Goal: Task Accomplishment & Management: Complete application form

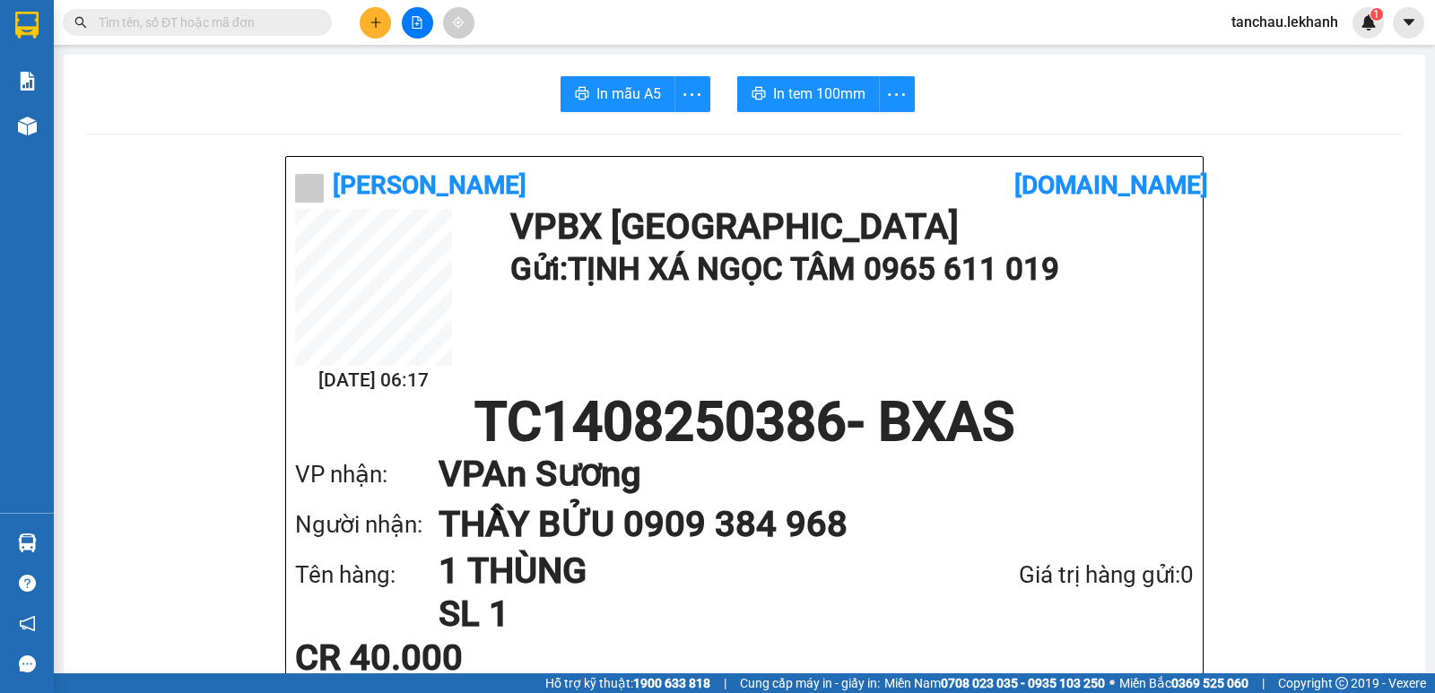
click at [376, 26] on icon "plus" at bounding box center [375, 22] width 1 height 10
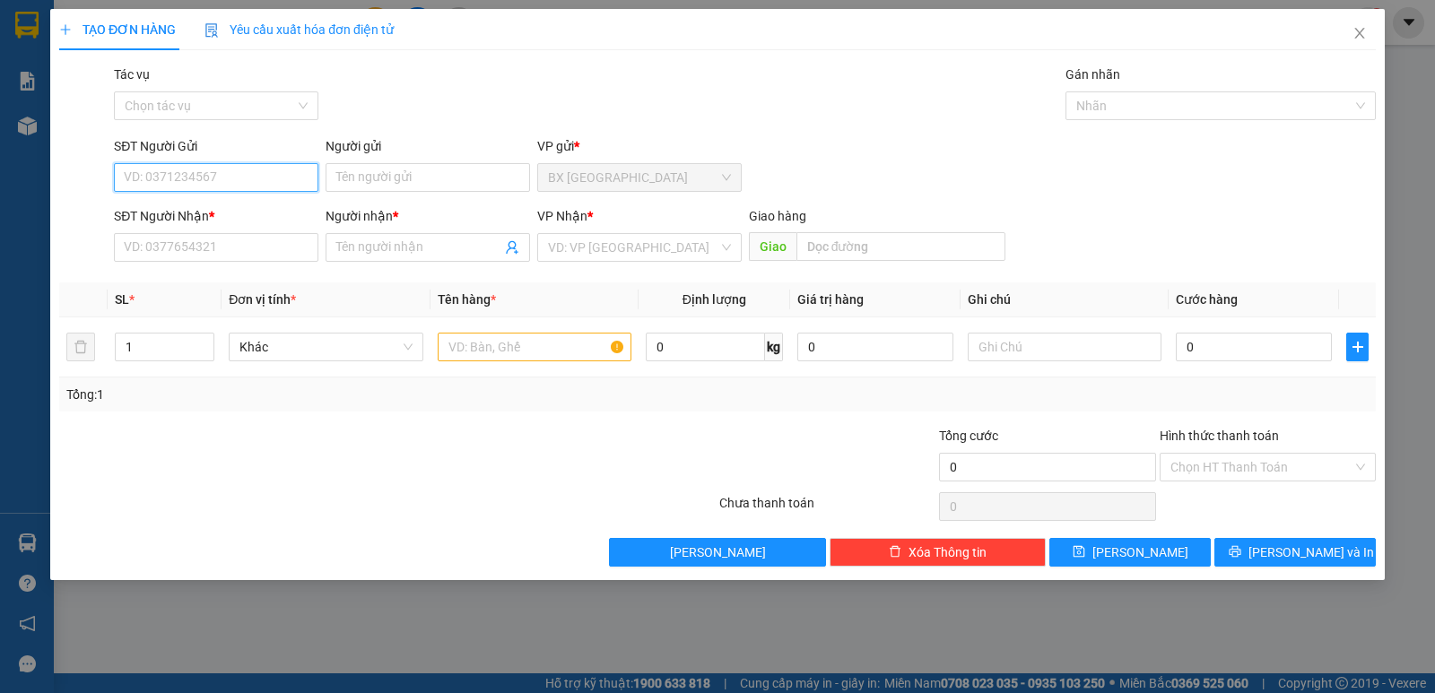
click at [225, 175] on input "SĐT Người Gửi" at bounding box center [216, 177] width 204 height 29
click at [160, 181] on input "0948259509" at bounding box center [216, 177] width 204 height 29
drag, startPoint x: 152, startPoint y: 181, endPoint x: 229, endPoint y: 181, distance: 77.1
click at [229, 181] on input "0948259509" at bounding box center [216, 177] width 204 height 29
type input "0948559559"
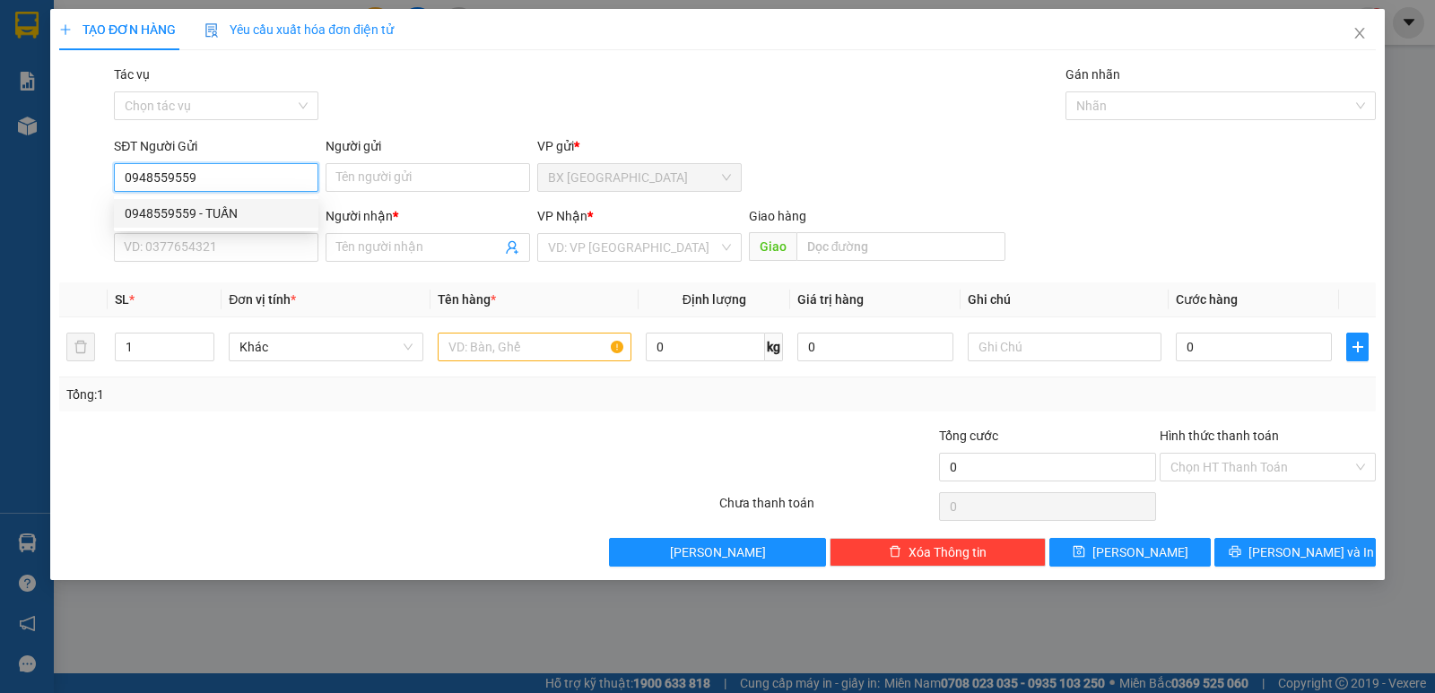
click at [207, 215] on div "0948559559 - TUẤN" at bounding box center [216, 214] width 183 height 20
type input "TUẤN"
type input "0397342722"
type input "LINH"
type input "30.000"
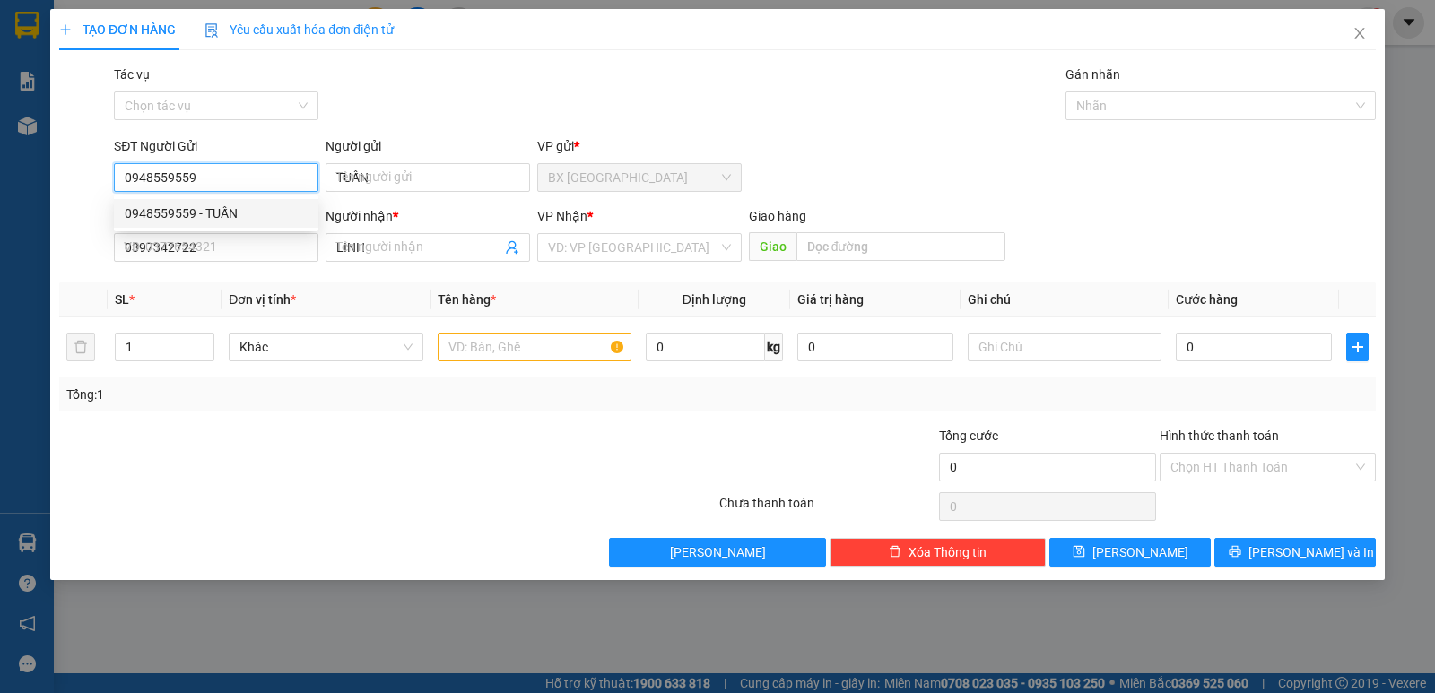
type input "30.000"
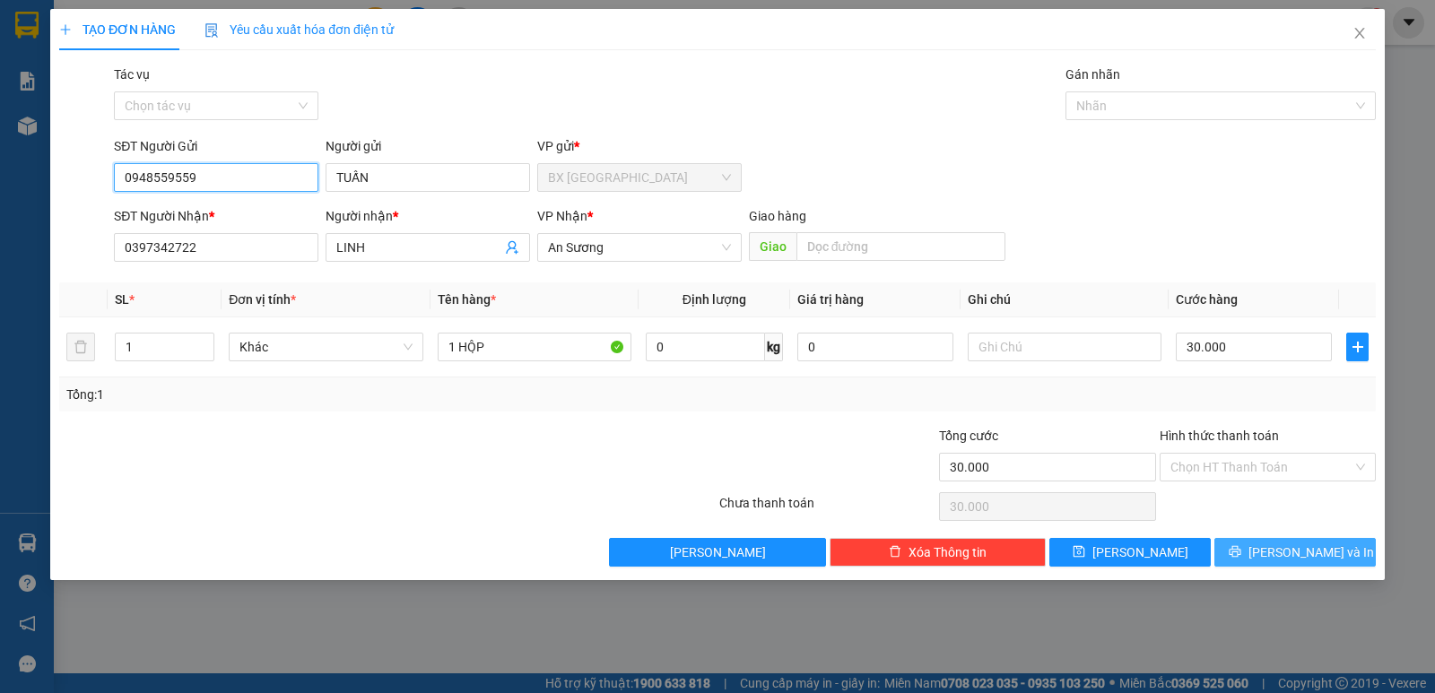
type input "0948559559"
click at [1283, 551] on span "[PERSON_NAME] và In" at bounding box center [1311, 552] width 126 height 20
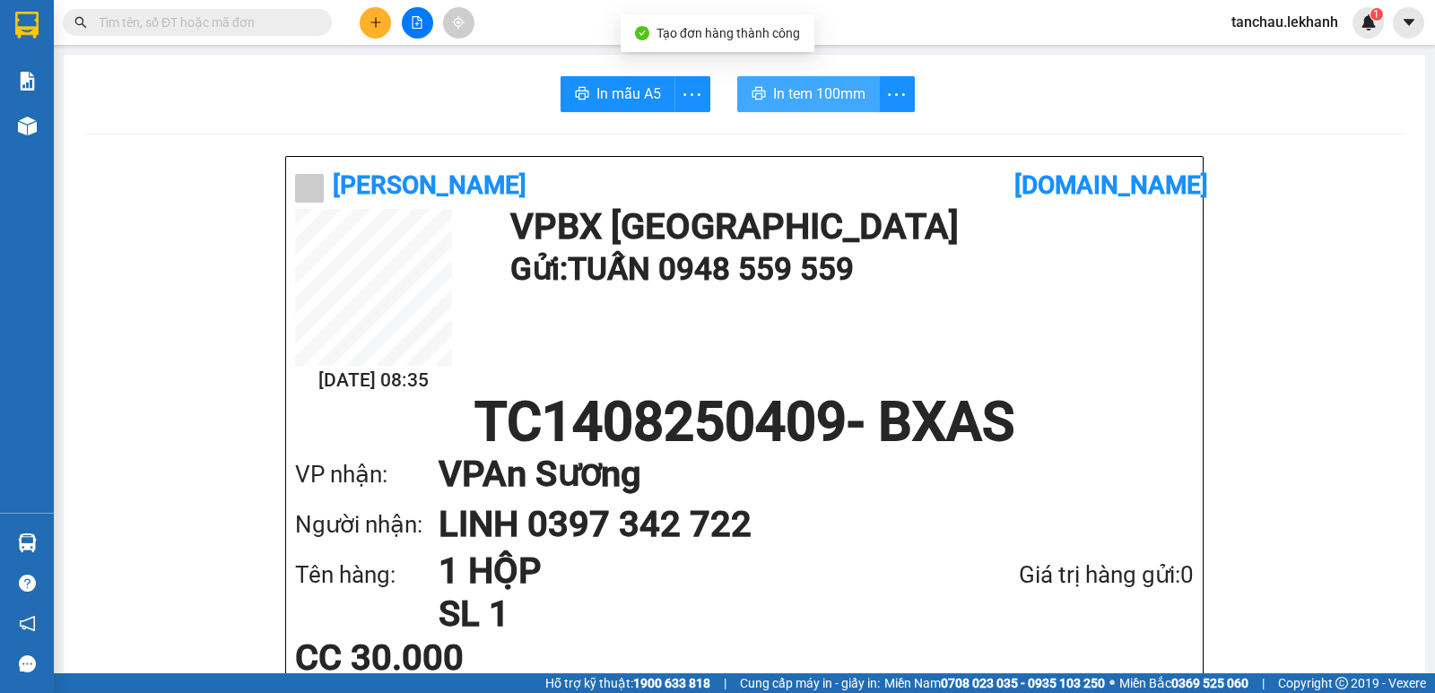
click at [839, 88] on span "In tem 100mm" at bounding box center [819, 93] width 92 height 22
